Goal: Information Seeking & Learning: Learn about a topic

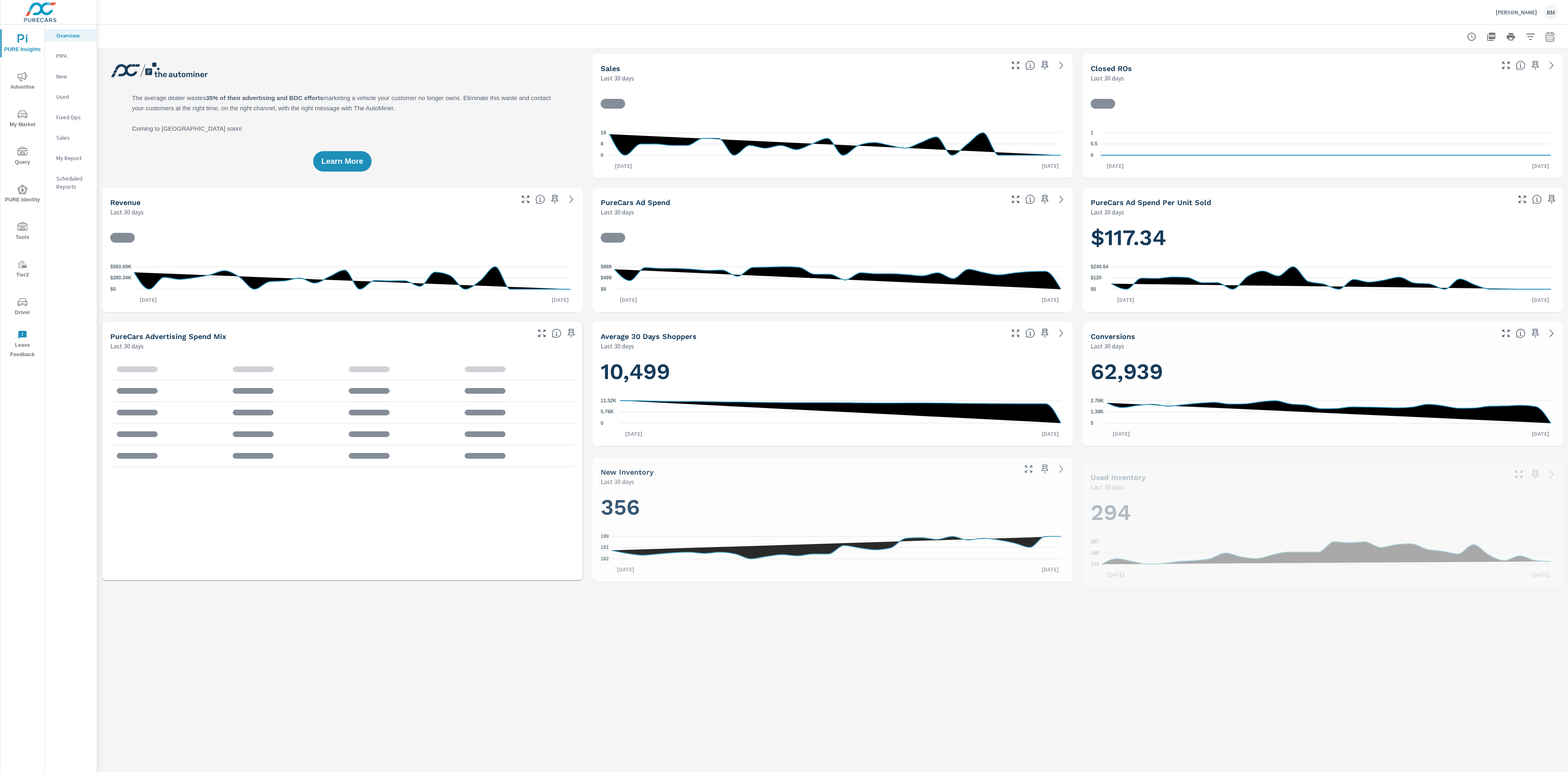
click at [26, 120] on span "My Market" at bounding box center [22, 120] width 39 height 20
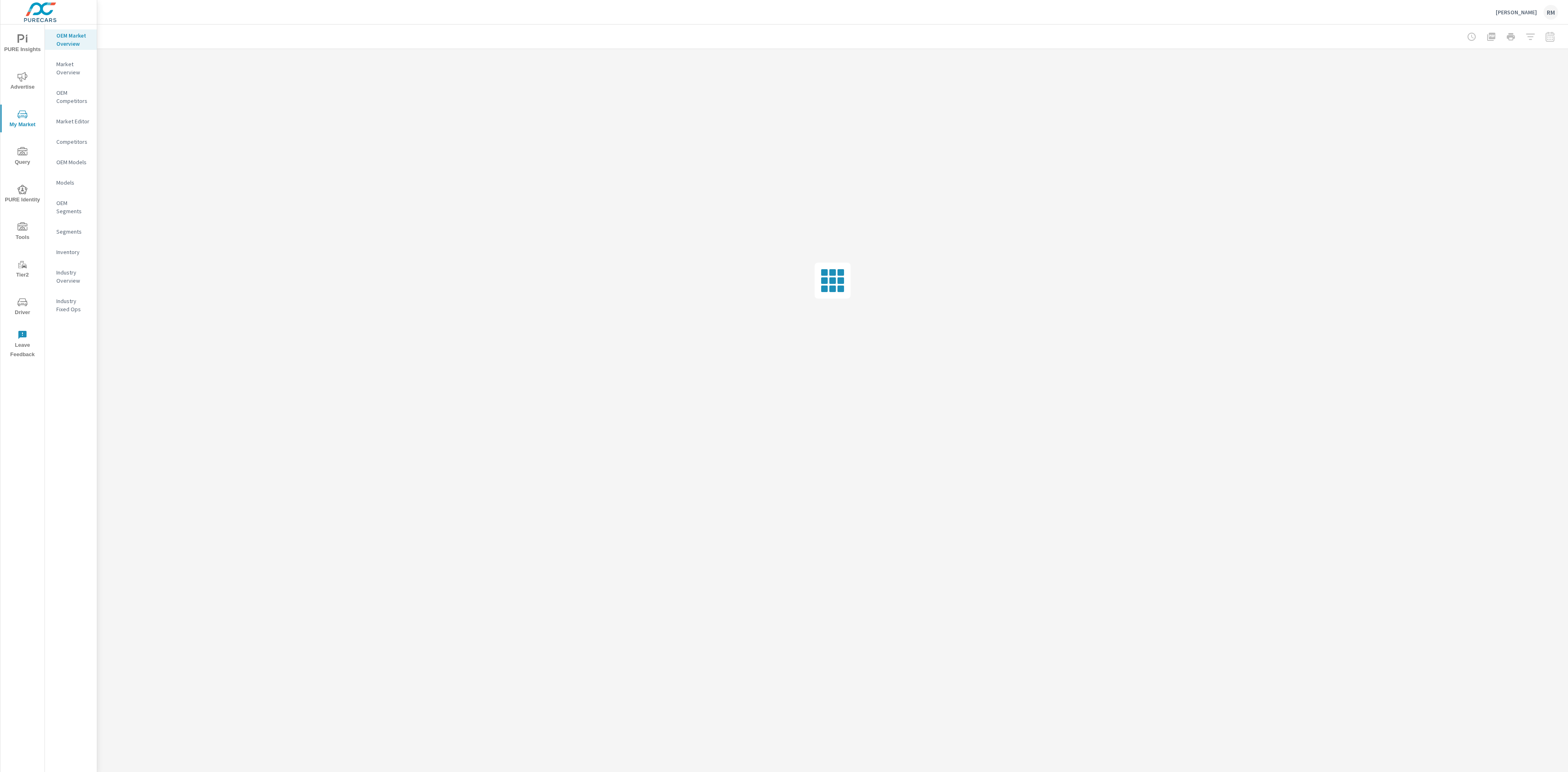
click at [77, 251] on p "Inventory" at bounding box center [74, 252] width 34 height 8
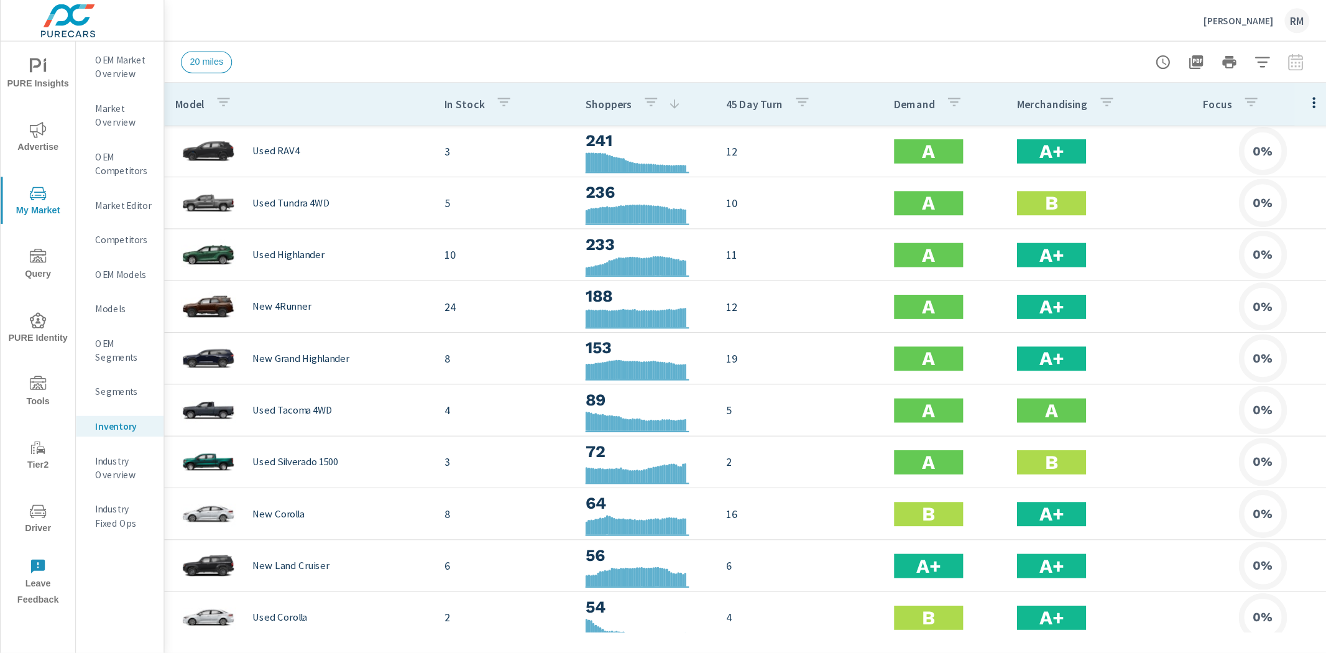
scroll to position [280, 0]
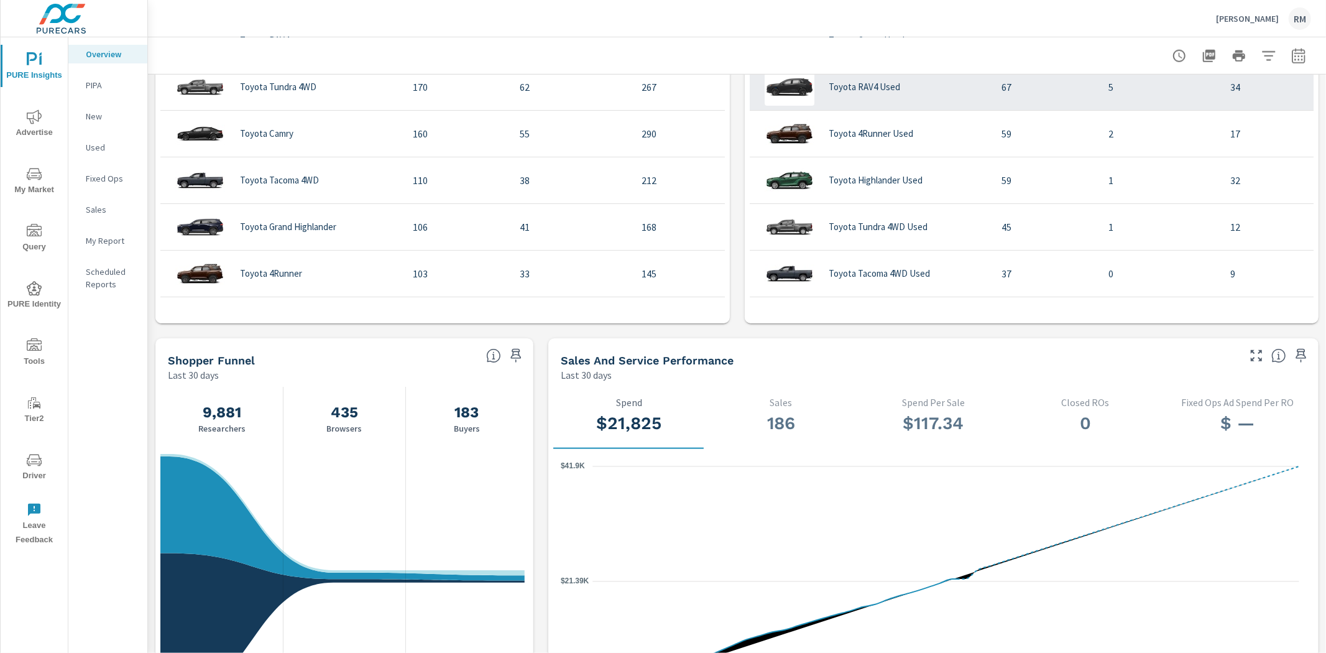
scroll to position [828, 0]
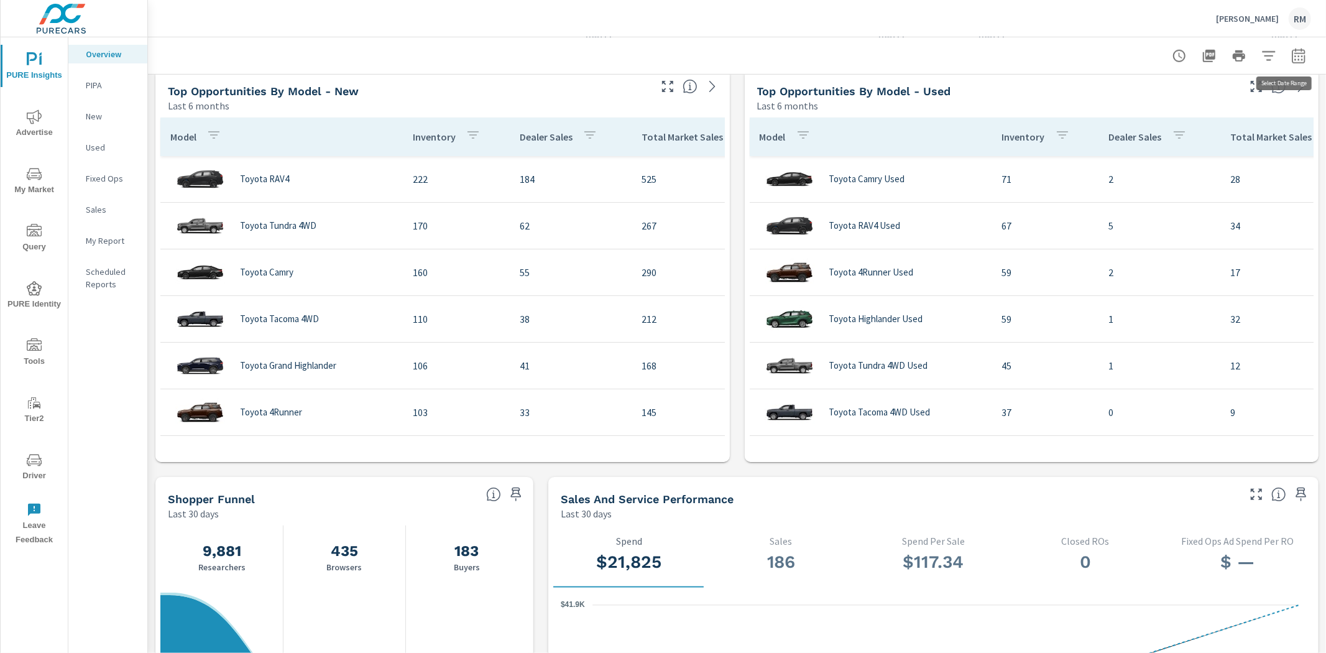
click at [1295, 58] on icon "button" at bounding box center [1298, 55] width 15 height 15
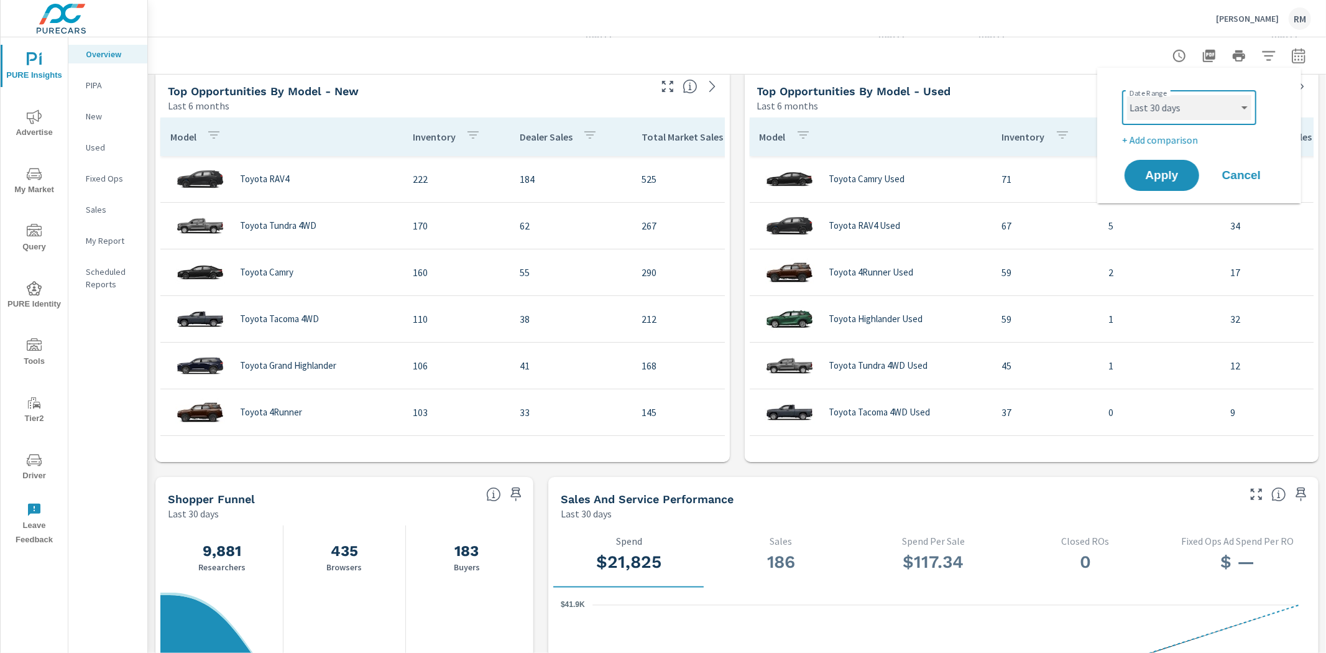
click at [1215, 103] on select "Custom [DATE] Last week Last 7 days Last 14 days Last 30 days Last 45 days Last…" at bounding box center [1189, 107] width 124 height 25
click at [1127, 95] on select "Custom [DATE] Last week Last 7 days Last 14 days Last 30 days Last 45 days Last…" at bounding box center [1189, 107] width 124 height 25
select select "Last month"
click at [1170, 138] on p "+ Add comparison" at bounding box center [1201, 139] width 159 height 15
select select "Previous period"
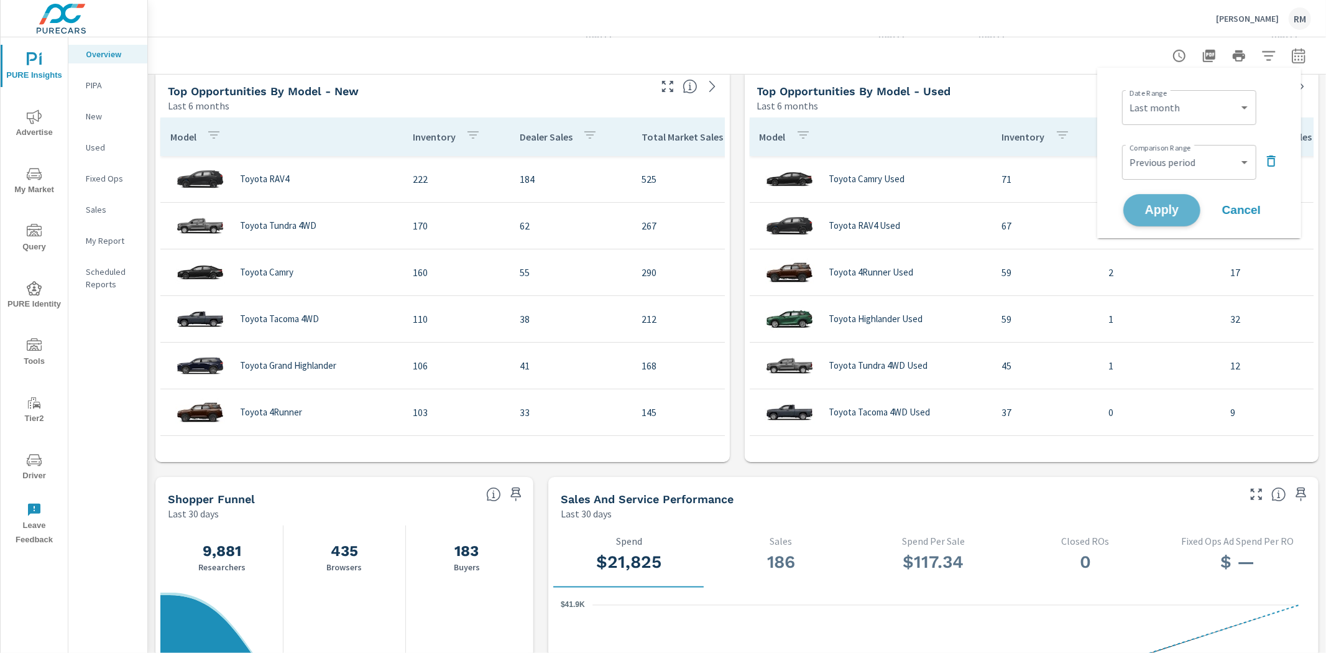
click at [1160, 204] on span "Apply" at bounding box center [1161, 210] width 51 height 12
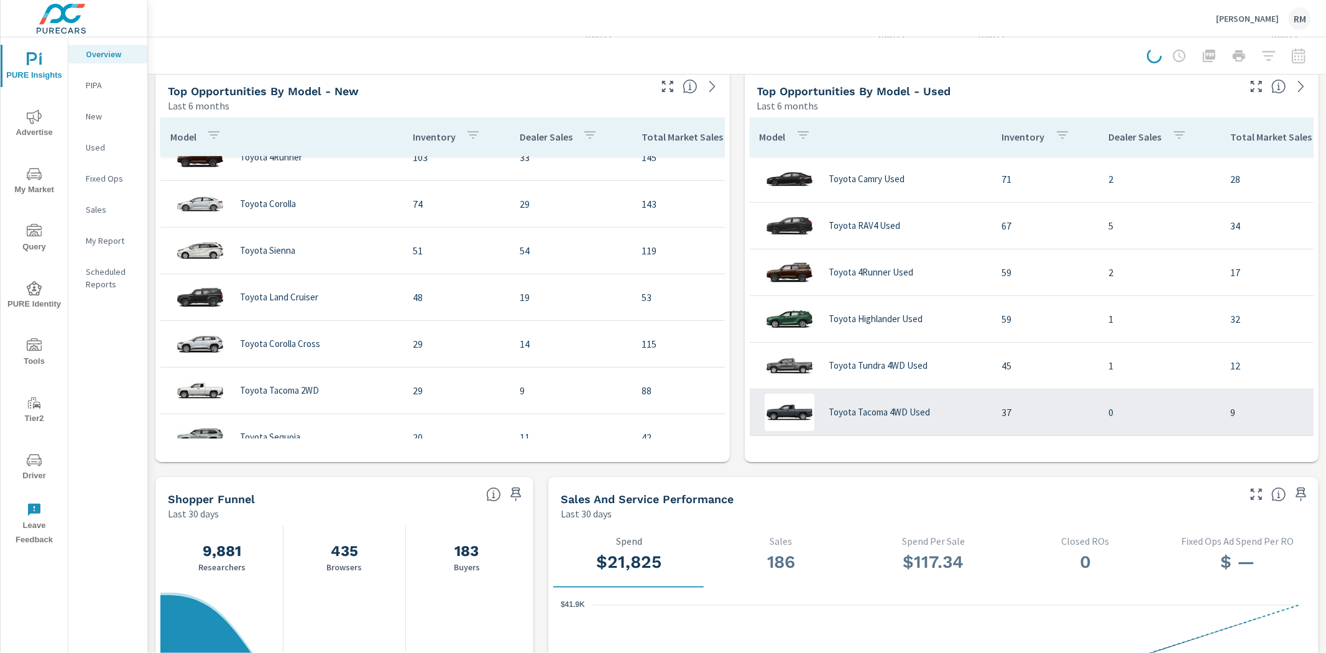
scroll to position [276, 0]
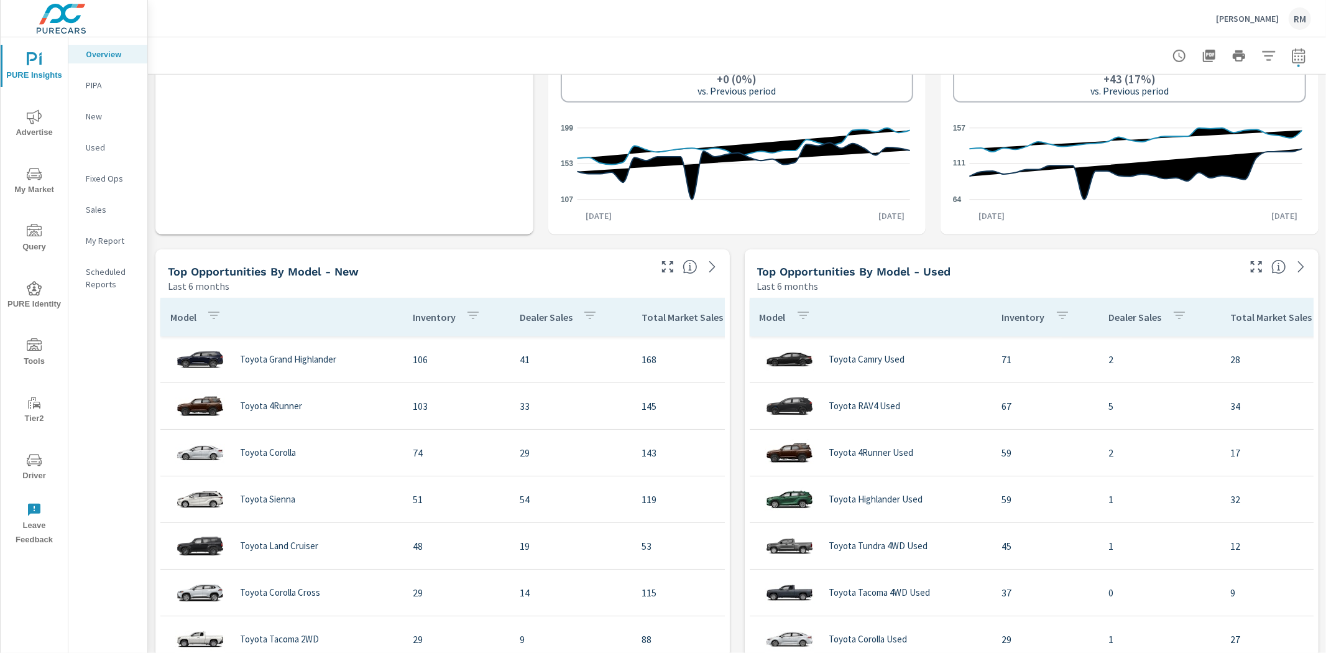
scroll to position [897, 0]
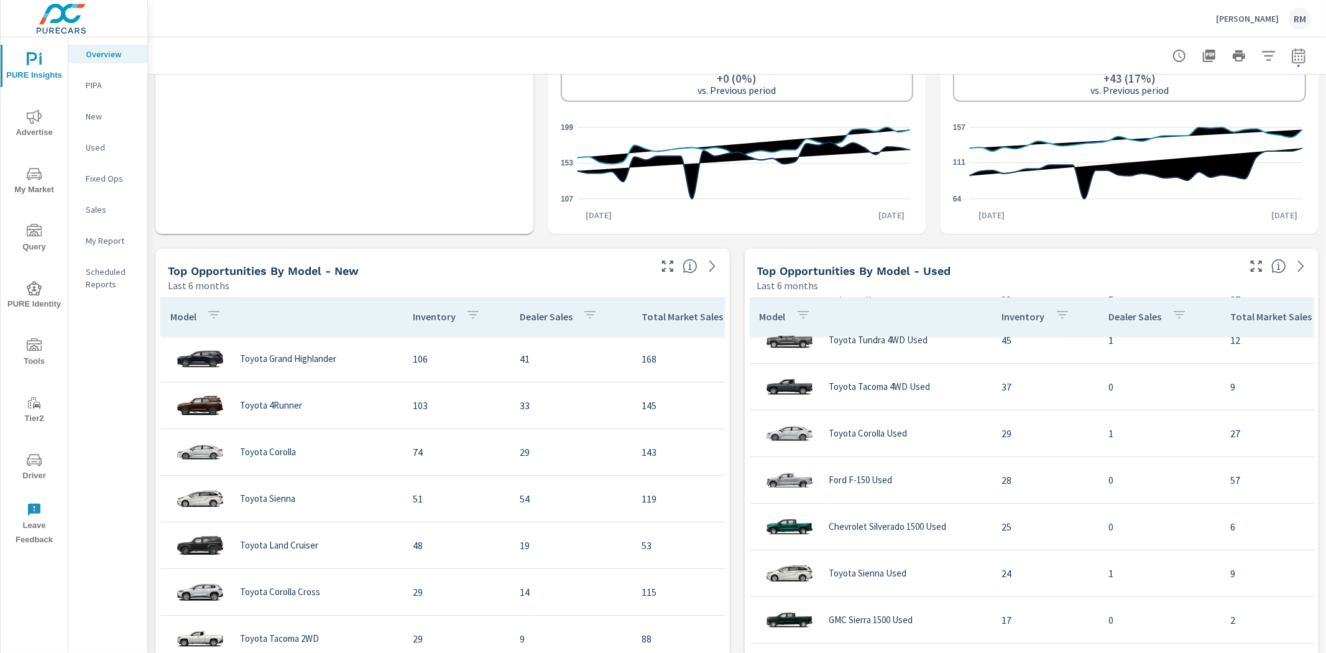
scroll to position [207, 0]
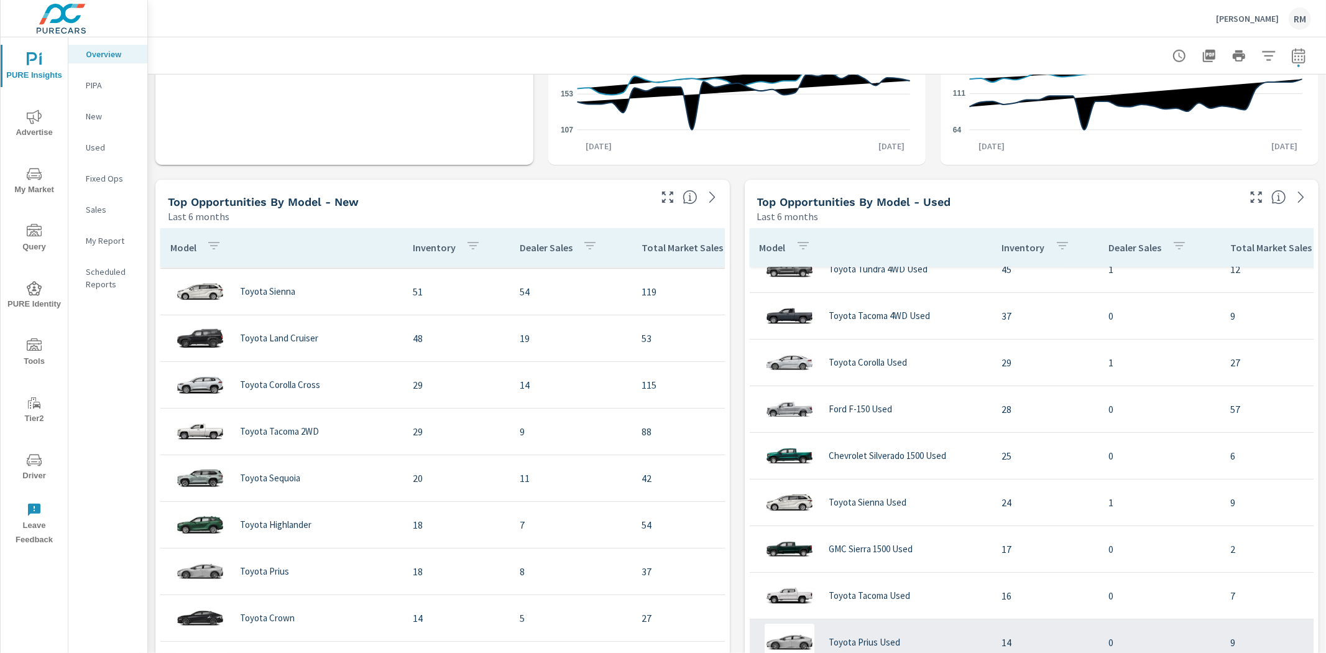
scroll to position [483, 0]
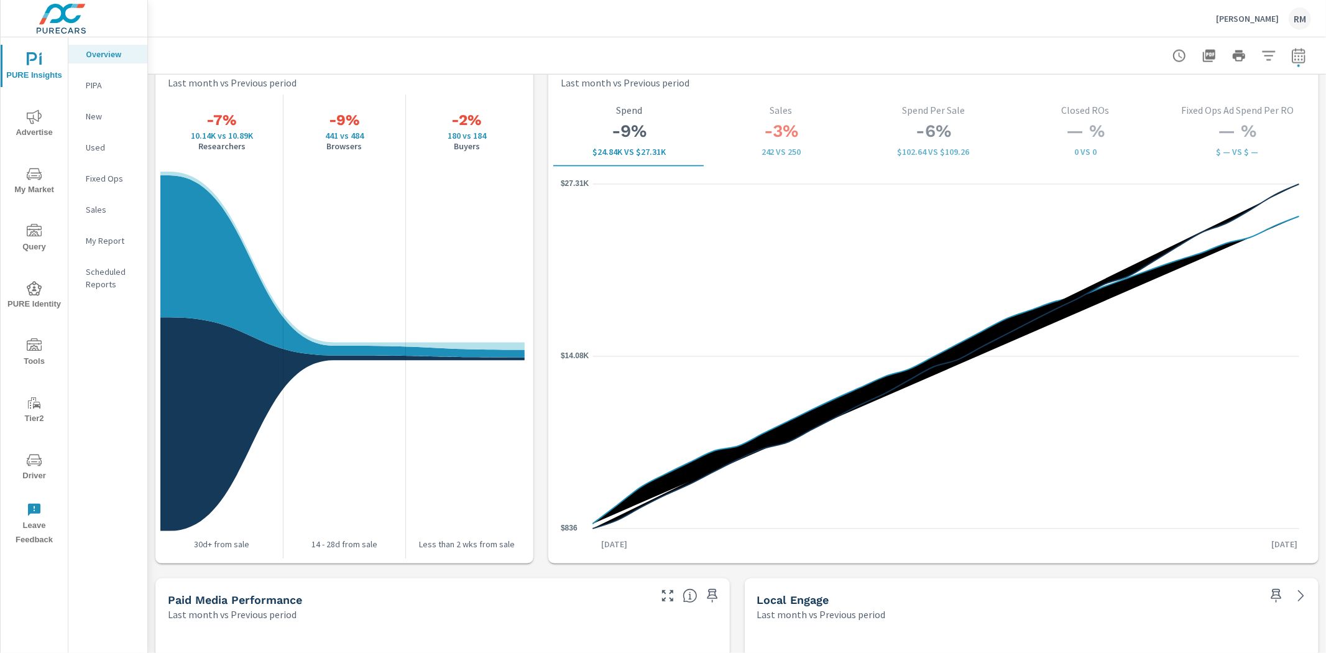
scroll to position [1582, 0]
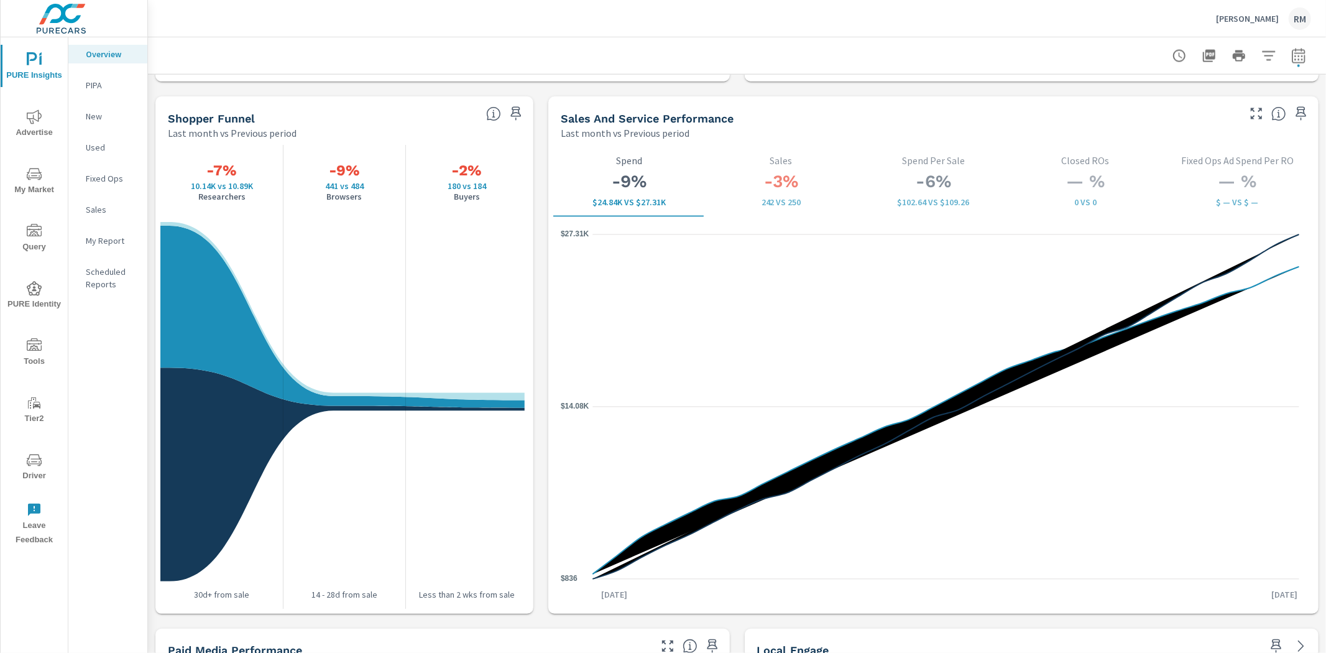
click at [40, 120] on icon "nav menu" at bounding box center [34, 116] width 15 height 15
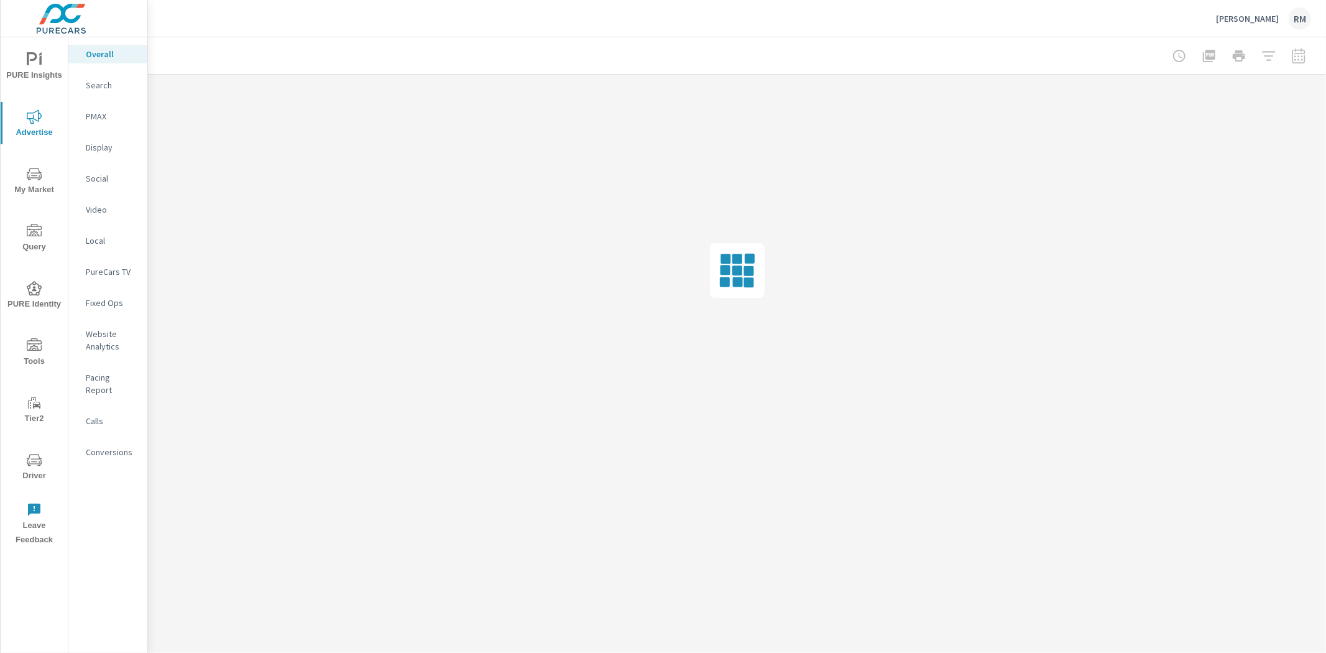
click at [114, 85] on p "Search" at bounding box center [112, 85] width 52 height 12
click at [117, 50] on p "Overall" at bounding box center [112, 54] width 52 height 12
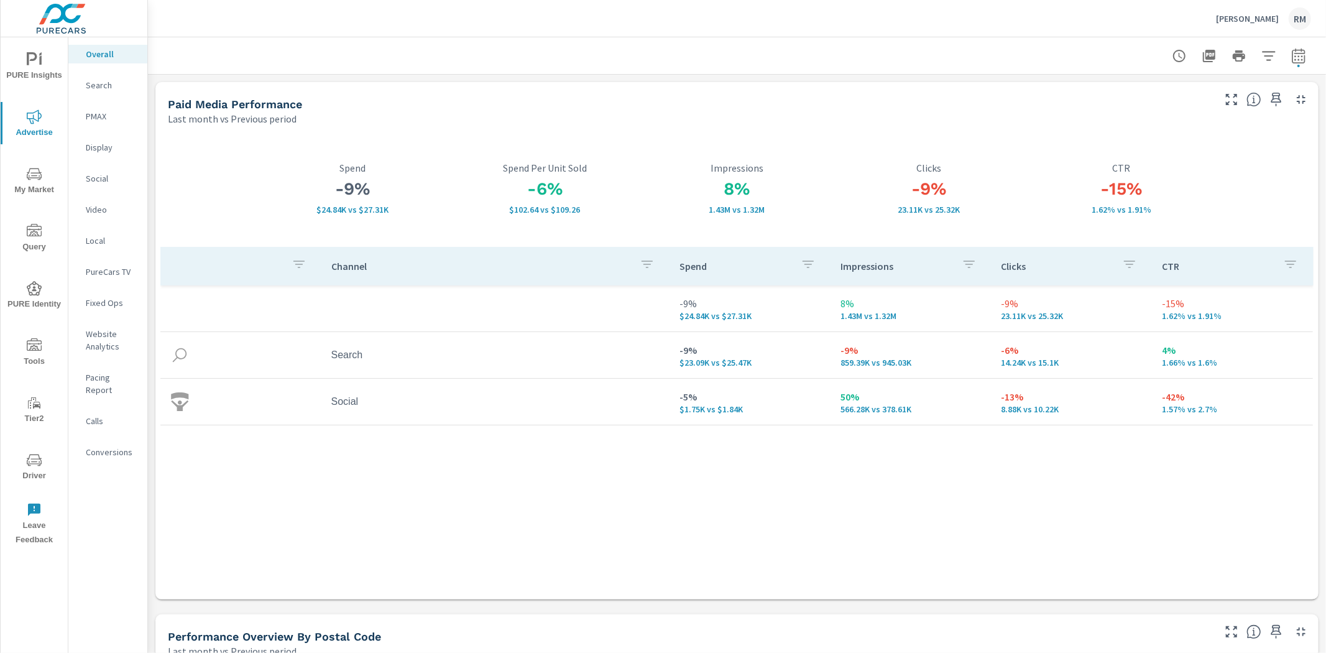
click at [42, 58] on span "PURE Insights" at bounding box center [34, 67] width 60 height 30
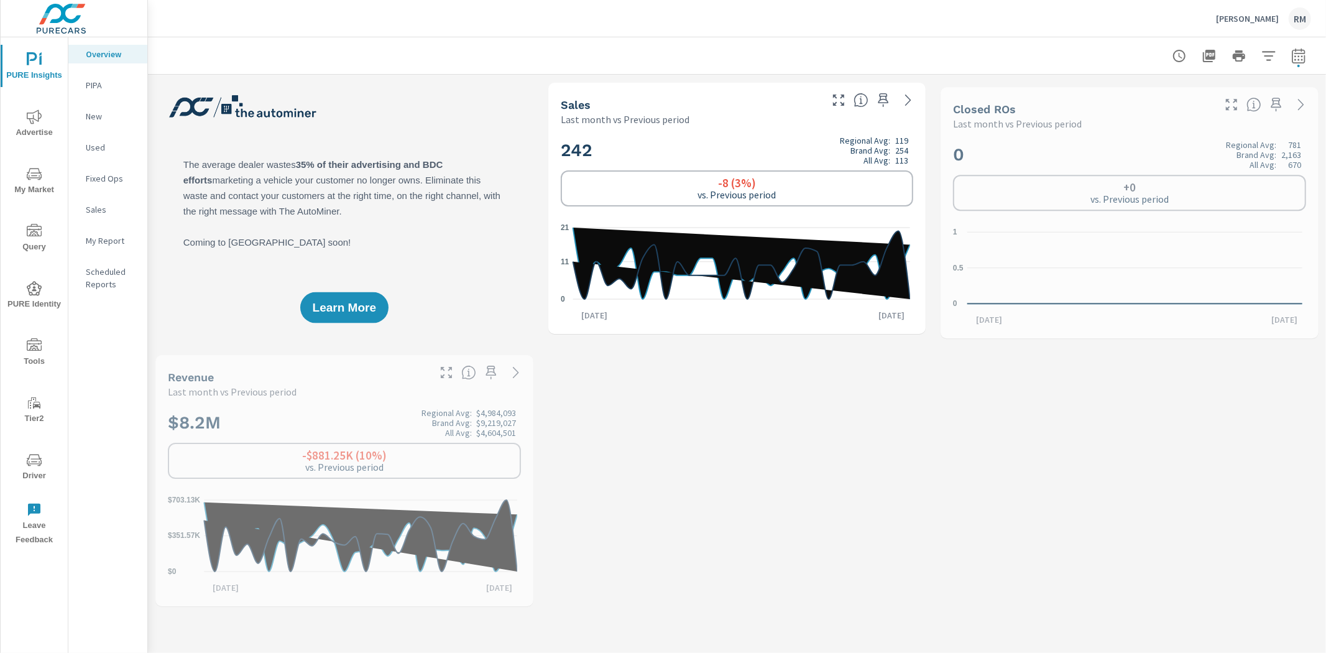
scroll to position [466, 0]
click at [35, 285] on icon "nav menu" at bounding box center [34, 288] width 15 height 15
